Goal: Information Seeking & Learning: Learn about a topic

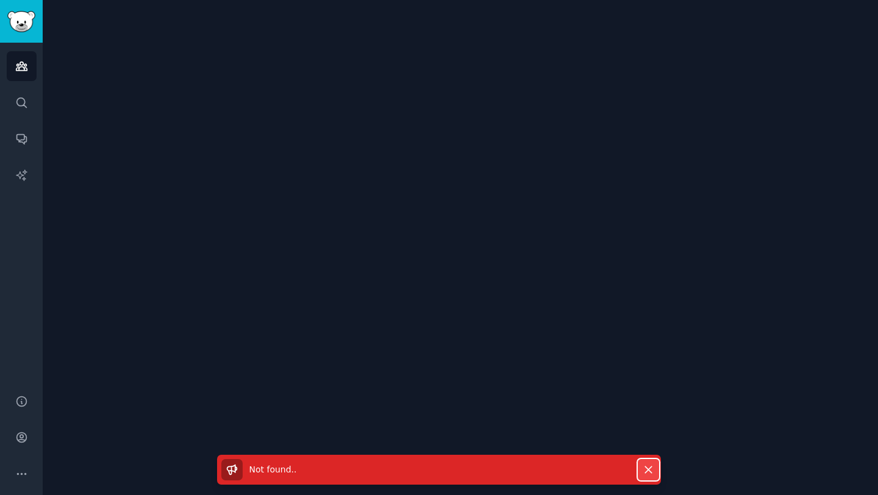
click at [653, 466] on icon "button" at bounding box center [648, 470] width 13 height 13
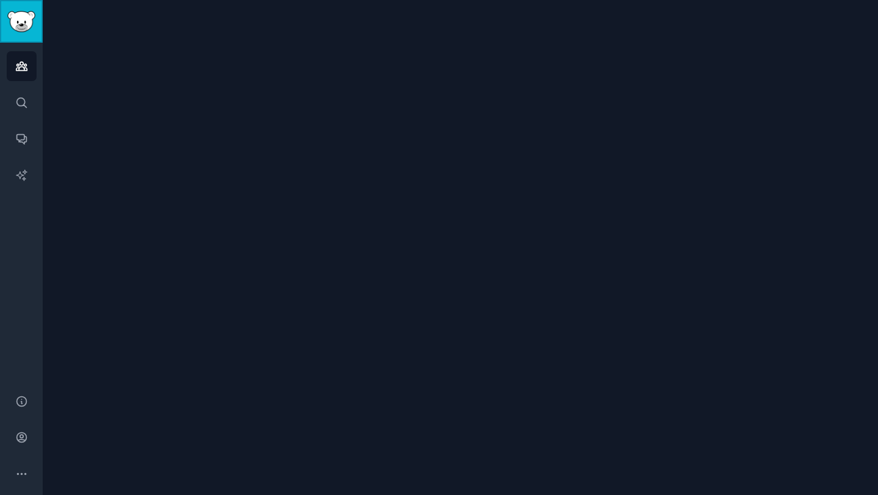
click at [13, 33] on link "Sidebar" at bounding box center [21, 21] width 43 height 43
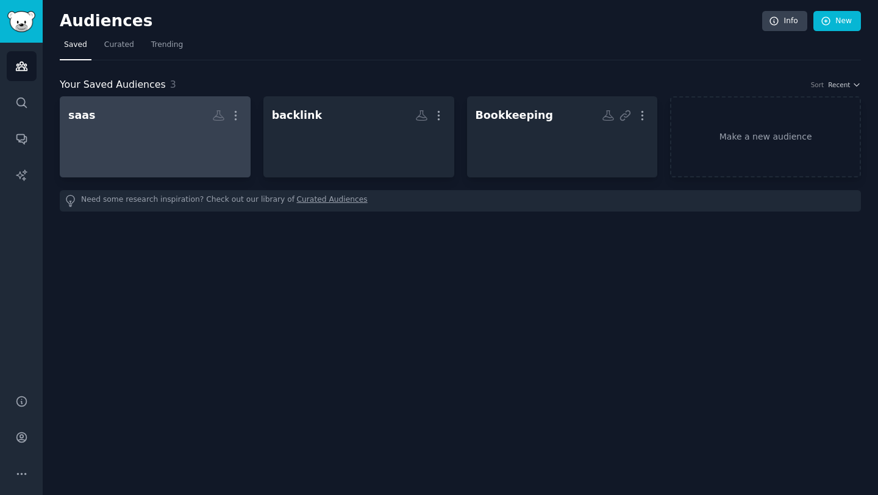
click at [171, 131] on div at bounding box center [155, 147] width 174 height 43
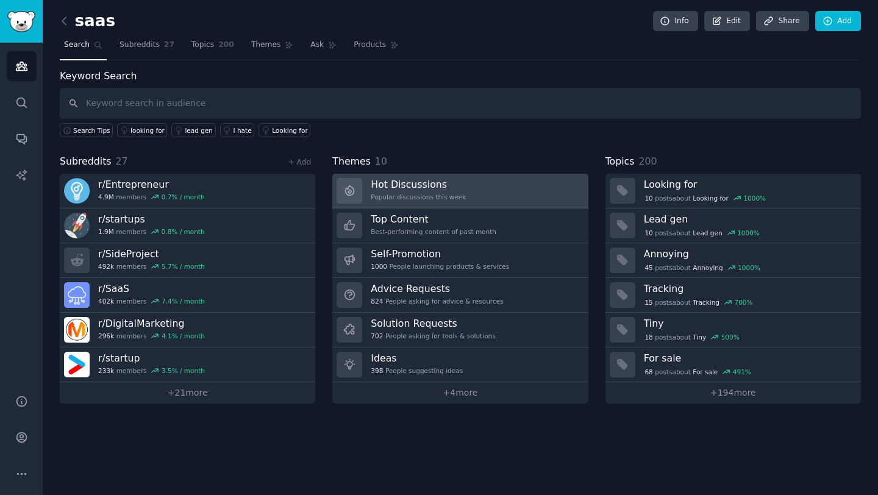
click at [418, 201] on div "Popular discussions this week" at bounding box center [418, 197] width 95 height 9
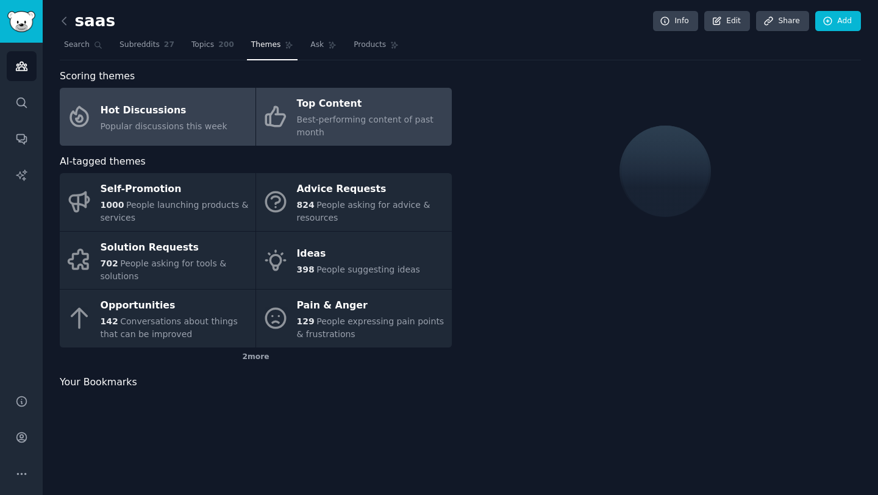
click at [299, 120] on span "Best-performing content of past month" at bounding box center [365, 126] width 137 height 23
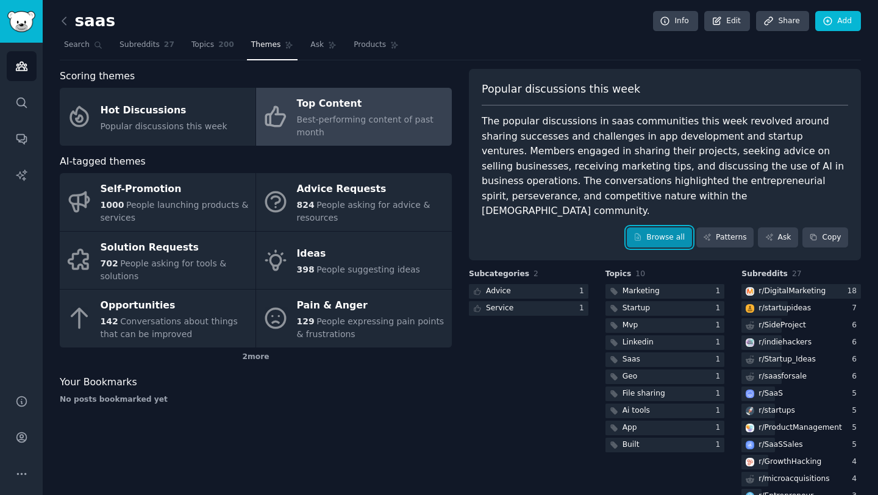
click at [665, 229] on link "Browse all" at bounding box center [659, 238] width 65 height 21
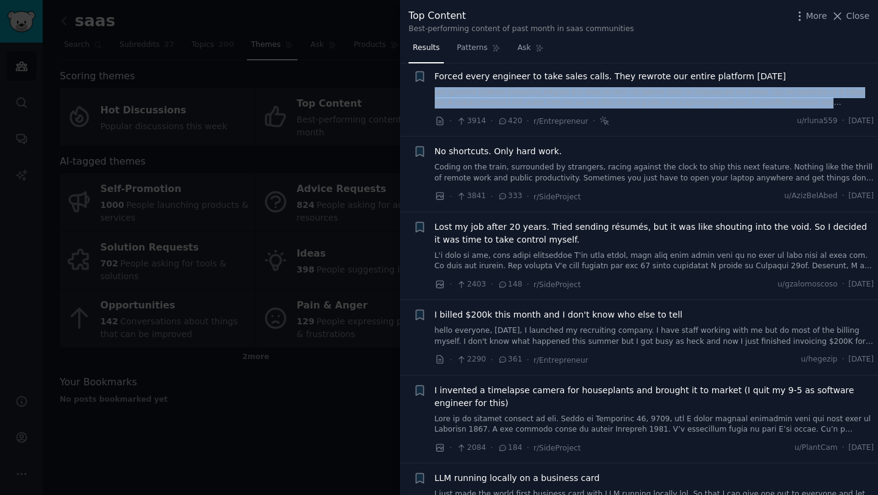
scroll to position [80, 0]
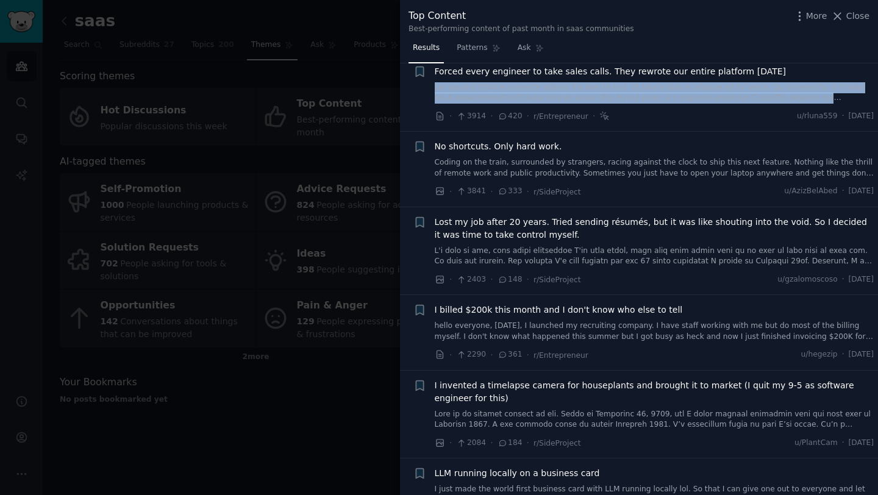
click at [763, 98] on link at bounding box center [655, 92] width 440 height 21
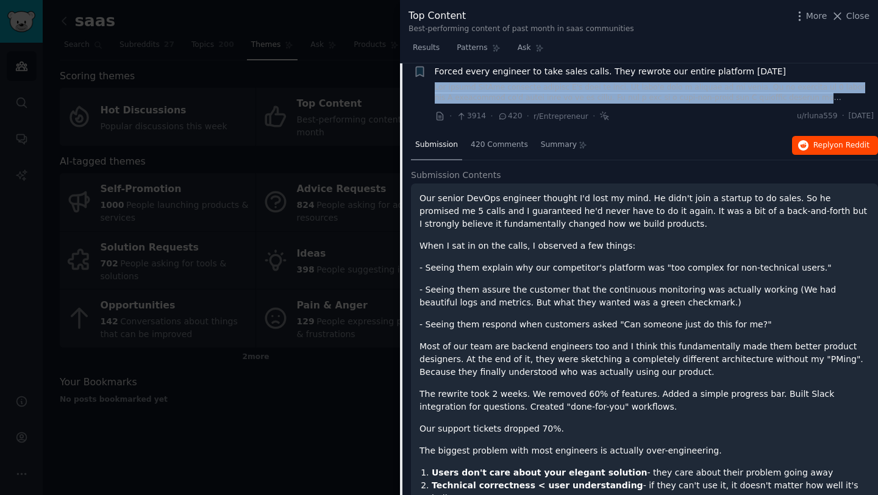
scroll to position [73, 0]
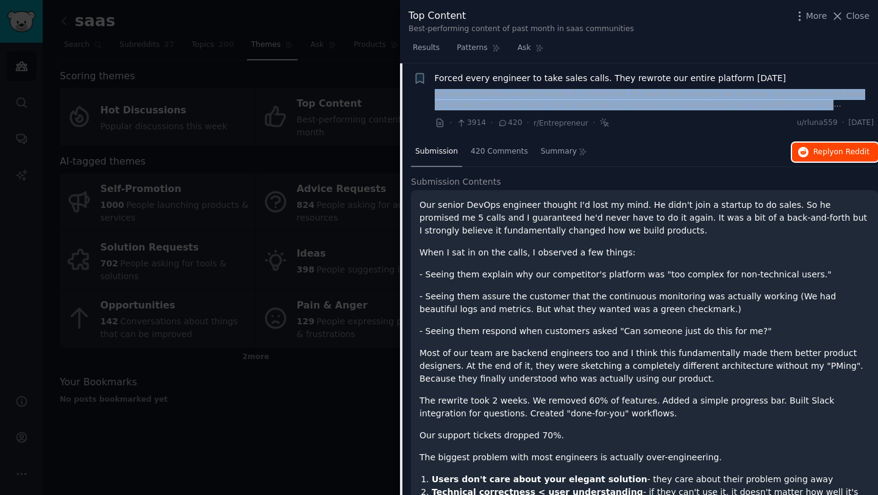
click at [827, 154] on span "Reply on Reddit" at bounding box center [842, 152] width 56 height 11
click at [601, 87] on div "Forced every engineer to take sales calls. They rewrote our entire platform [DA…" at bounding box center [655, 91] width 440 height 38
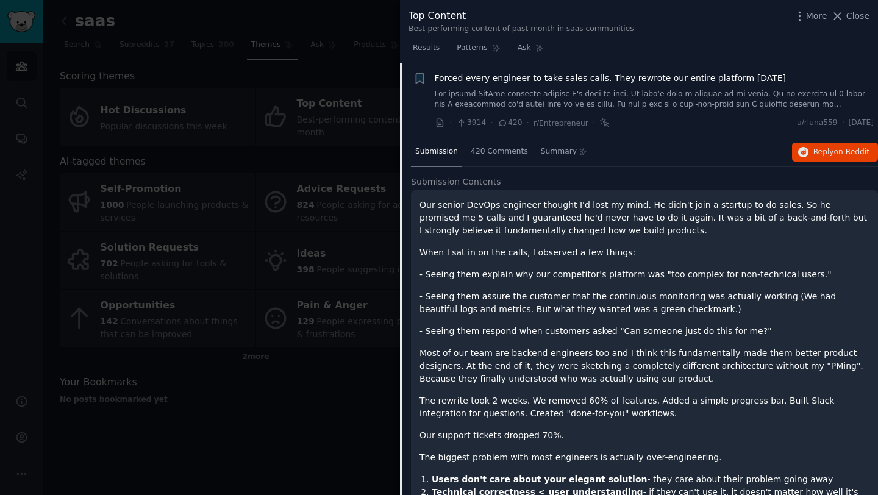
click at [649, 93] on link at bounding box center [655, 99] width 440 height 21
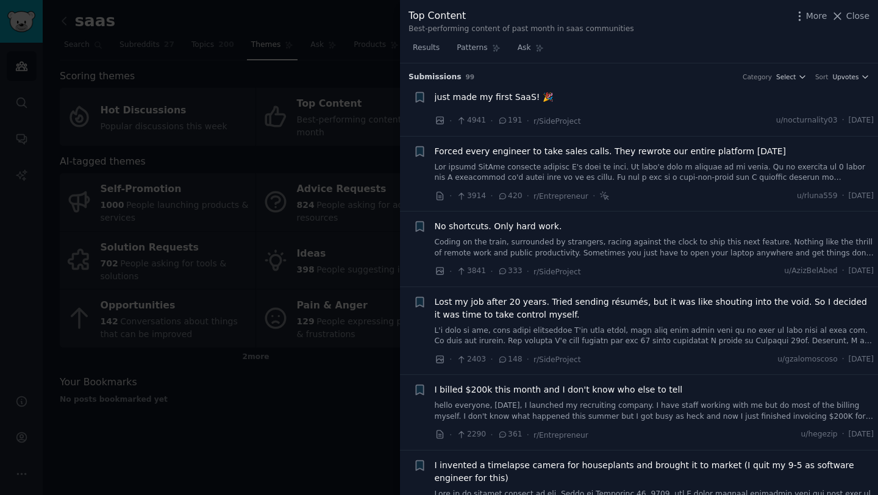
click at [791, 71] on div "Submission s 99 Category Select Sort Upvotes" at bounding box center [639, 73] width 461 height 20
click at [791, 76] on span "Select" at bounding box center [787, 77] width 20 height 9
click at [766, 101] on p "Browser Extension (1)" at bounding box center [752, 100] width 82 height 11
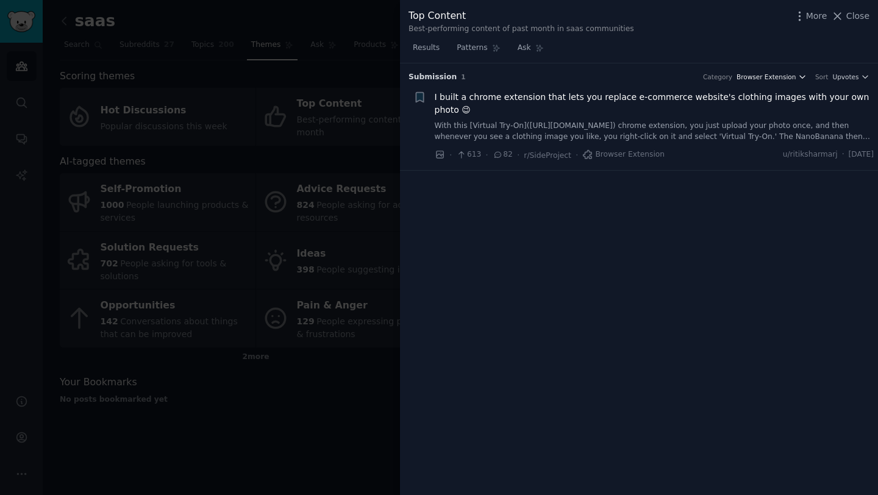
click at [757, 73] on span "Browser Extension" at bounding box center [766, 77] width 59 height 9
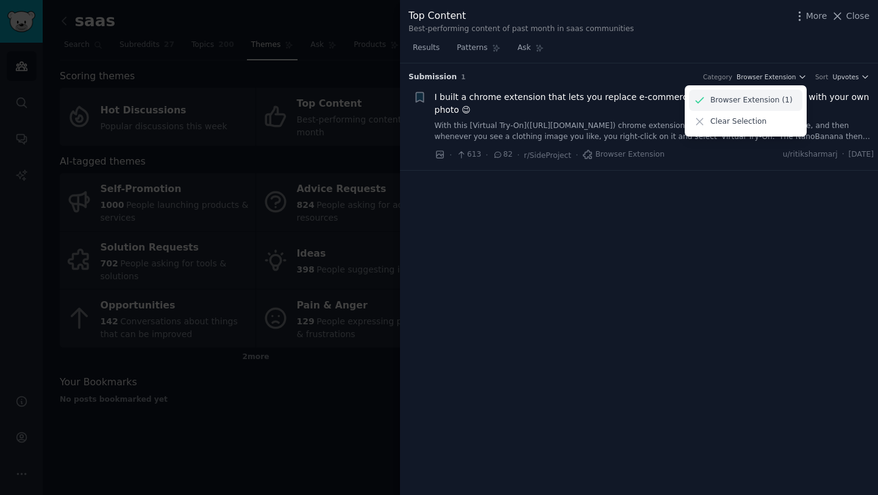
click at [751, 105] on p "Browser Extension (1)" at bounding box center [752, 100] width 82 height 11
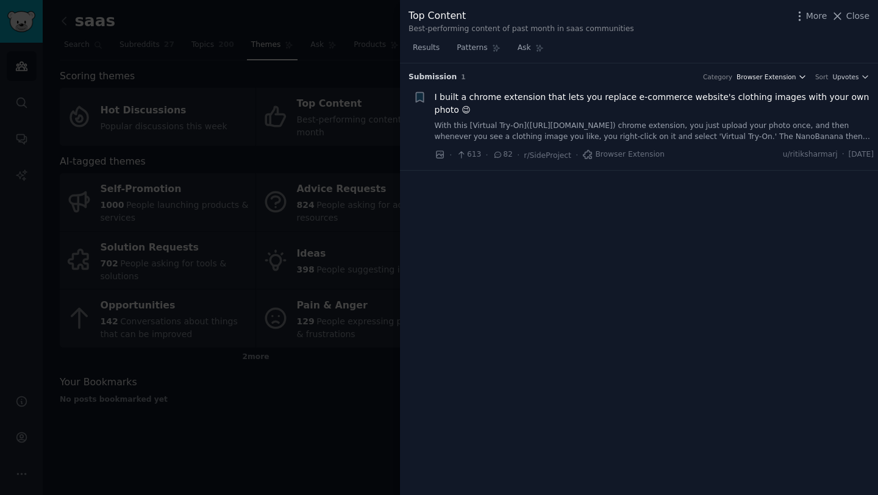
click at [783, 80] on span "Browser Extension" at bounding box center [766, 77] width 59 height 9
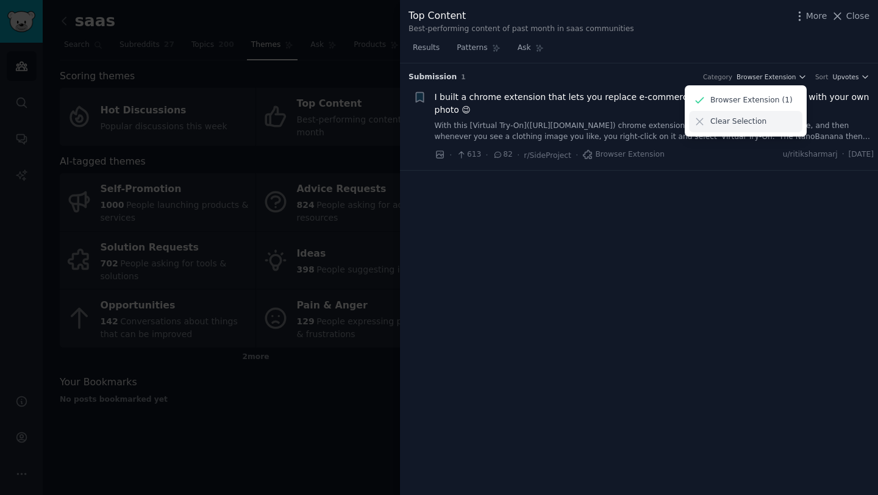
click at [757, 129] on div "Clear Selection" at bounding box center [745, 121] width 113 height 21
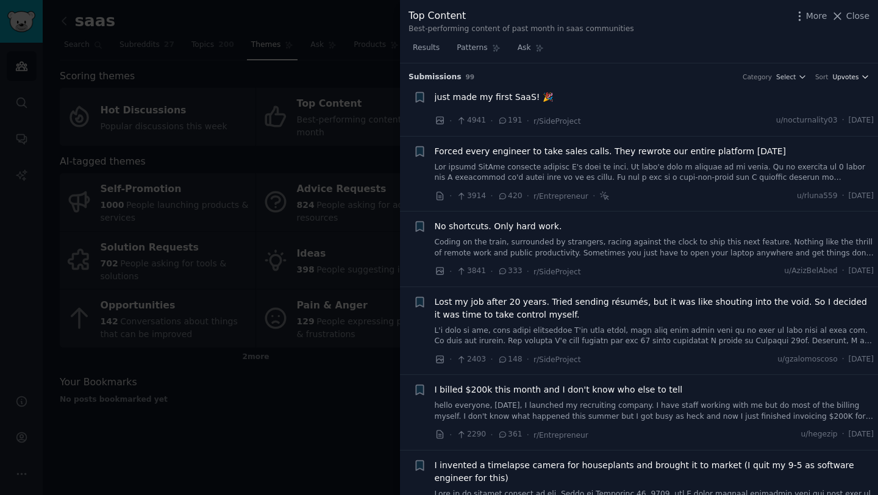
click at [849, 76] on span "Upvotes" at bounding box center [846, 77] width 26 height 9
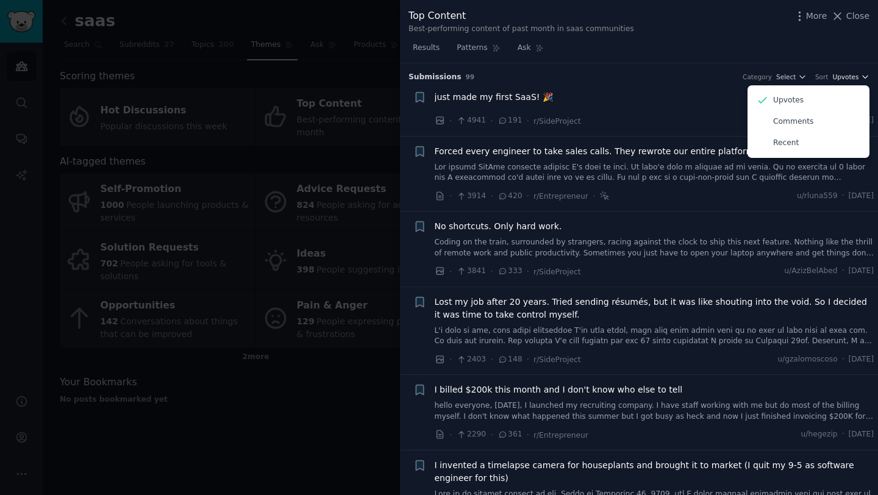
click at [849, 76] on span "Upvotes" at bounding box center [846, 77] width 26 height 9
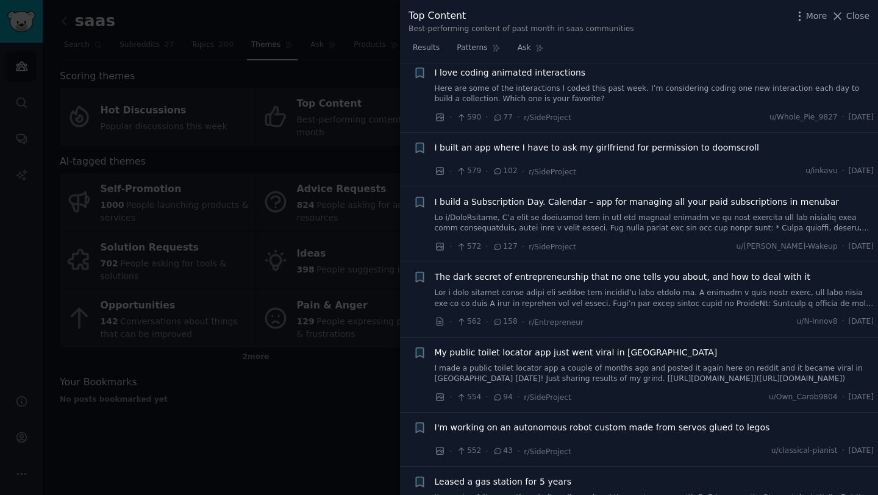
scroll to position [2917, 0]
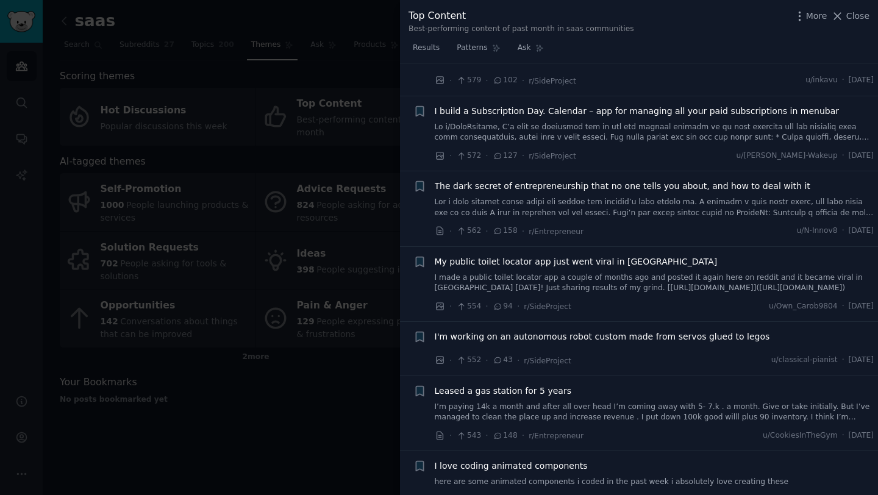
click at [373, 405] on div at bounding box center [439, 247] width 878 height 495
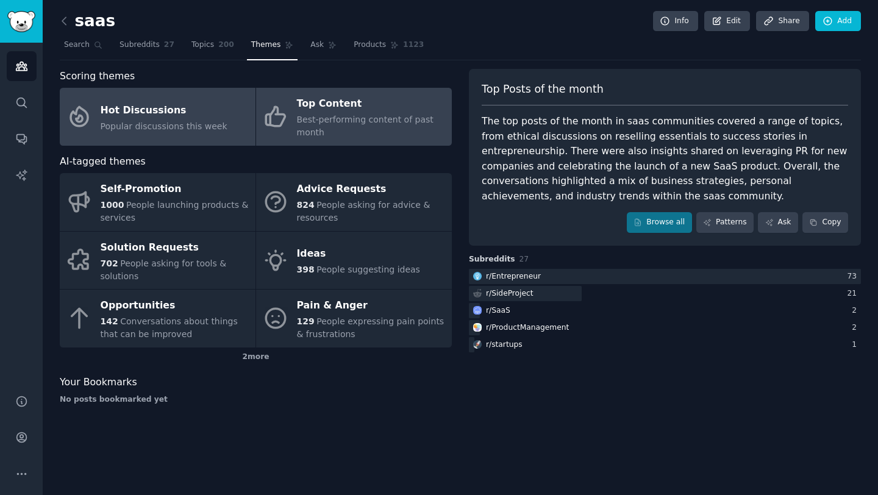
click at [167, 112] on div "Hot Discussions" at bounding box center [164, 111] width 127 height 20
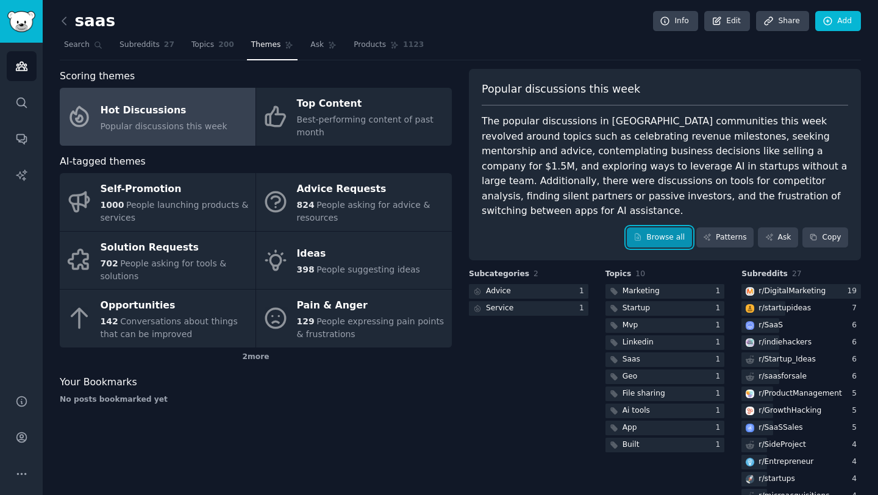
click at [669, 228] on link "Browse all" at bounding box center [659, 238] width 65 height 21
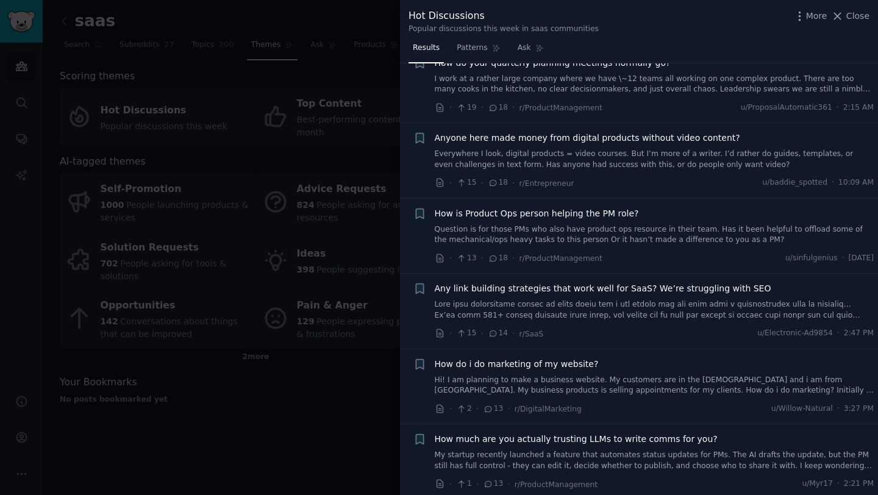
scroll to position [1016, 0]
